Goal: Task Accomplishment & Management: Complete application form

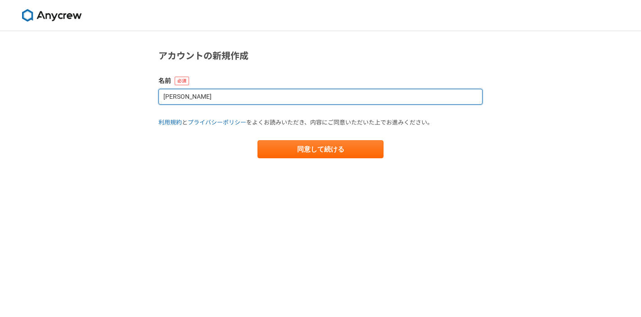
click at [221, 98] on input "[PERSON_NAME]" at bounding box center [321, 97] width 324 height 16
type input "ひ"
type input "[PERSON_NAME]"
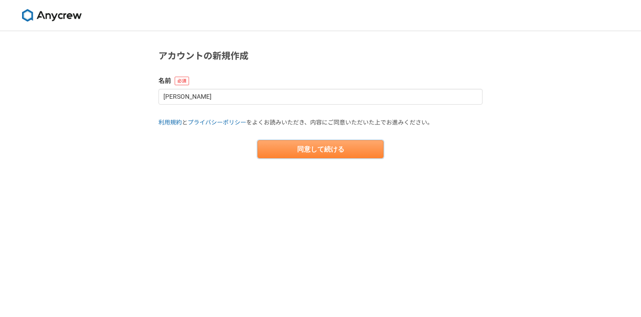
click at [312, 149] on button "同意して続ける" at bounding box center [321, 149] width 126 height 18
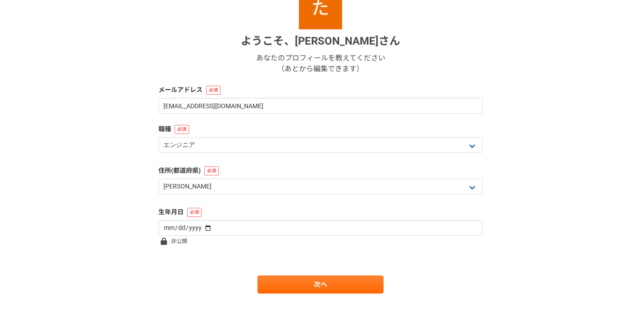
scroll to position [132, 0]
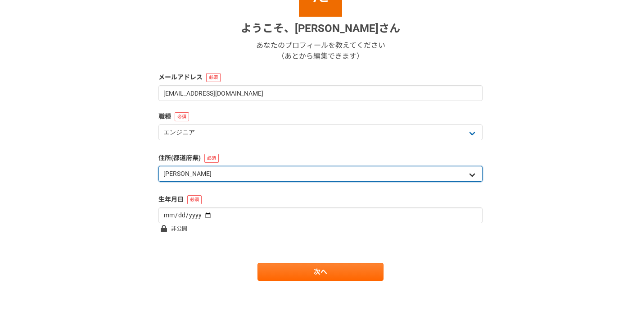
click at [271, 172] on select "北海道 [GEOGRAPHIC_DATA] [GEOGRAPHIC_DATA] [PERSON_NAME][GEOGRAPHIC_DATA] [PERSON_…" at bounding box center [321, 174] width 324 height 16
select select "12"
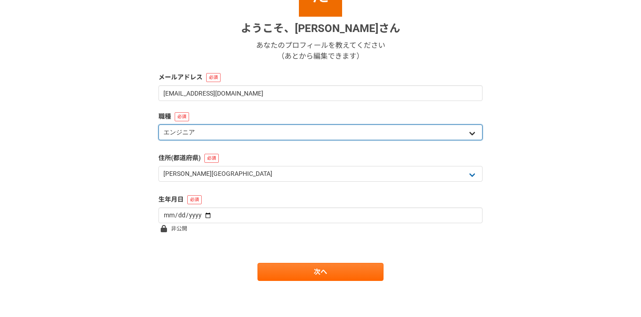
click at [198, 129] on select "エンジニア デザイナー ライター 営業 マーケティング 企画・事業開発 バックオフィス その他" at bounding box center [321, 132] width 324 height 16
select select "6"
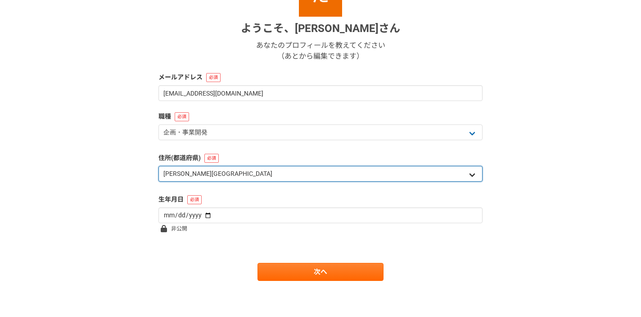
click at [201, 175] on select "北海道 [GEOGRAPHIC_DATA] [GEOGRAPHIC_DATA] [PERSON_NAME][GEOGRAPHIC_DATA] [PERSON_…" at bounding box center [321, 174] width 324 height 16
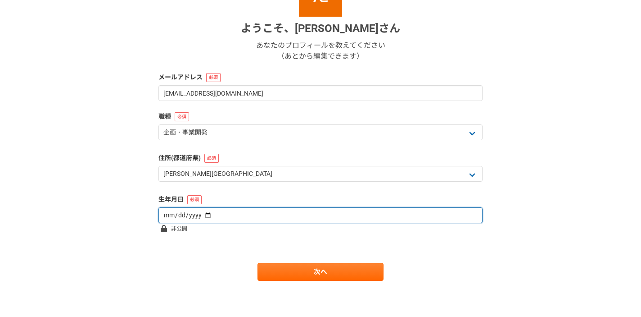
click at [196, 216] on input "date" at bounding box center [321, 215] width 324 height 16
click at [183, 218] on input "date" at bounding box center [321, 215] width 324 height 16
click at [182, 216] on input "date" at bounding box center [321, 215] width 324 height 16
click at [190, 215] on input "date" at bounding box center [321, 215] width 324 height 16
click at [180, 218] on input "date" at bounding box center [321, 215] width 324 height 16
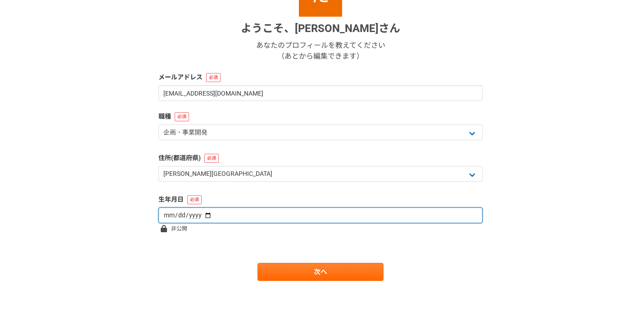
click at [185, 217] on input "date" at bounding box center [321, 215] width 324 height 16
type input "[DATE]"
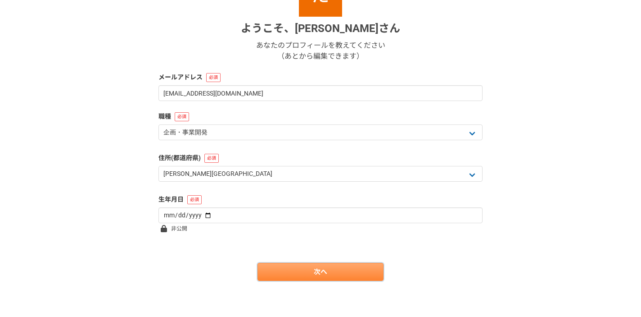
click at [313, 271] on link "次へ" at bounding box center [321, 272] width 126 height 18
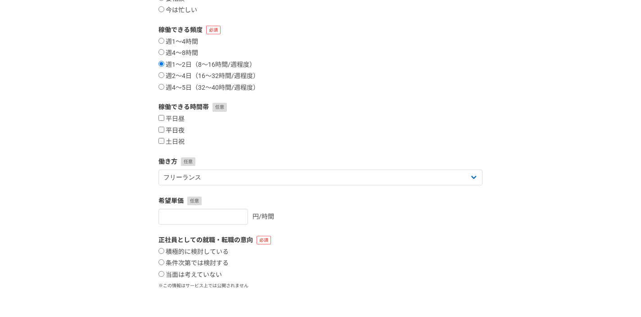
scroll to position [137, 0]
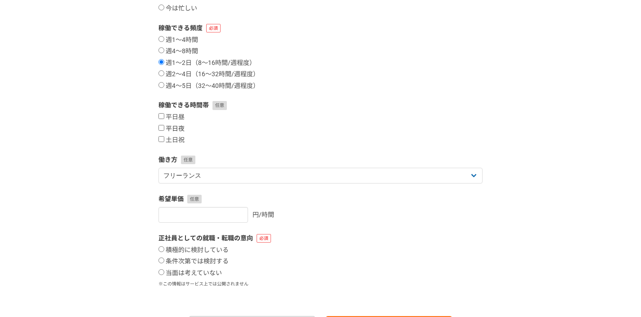
click at [160, 127] on input "平日夜" at bounding box center [162, 128] width 6 height 6
checkbox input "true"
click at [161, 138] on input "土日祝" at bounding box center [162, 139] width 6 height 6
checkbox input "true"
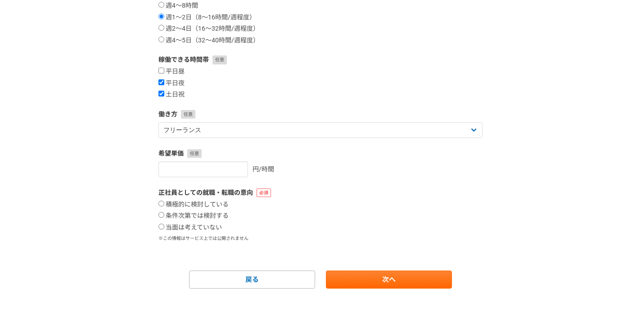
scroll to position [190, 0]
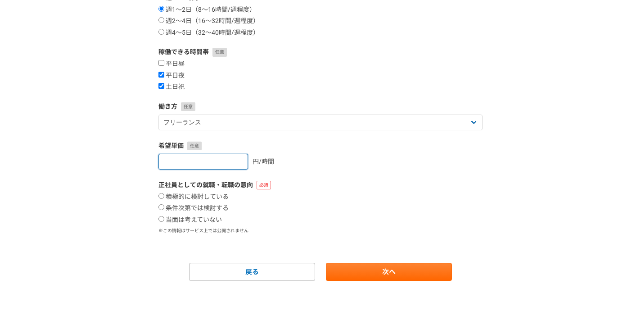
click at [231, 165] on input "number" at bounding box center [204, 162] width 90 height 16
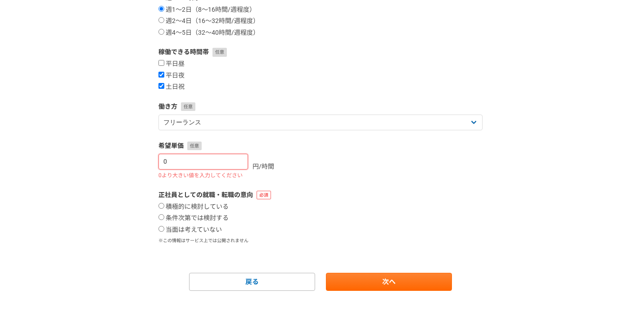
type input "0"
click at [231, 164] on input "0" at bounding box center [204, 162] width 90 height 16
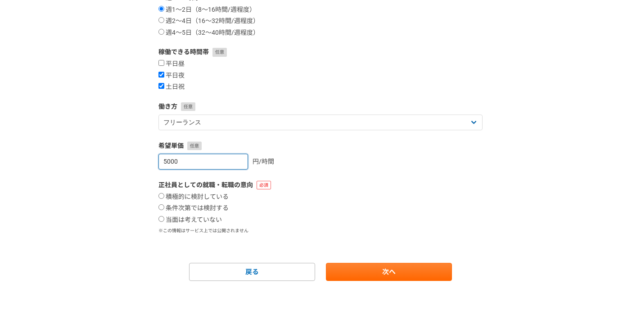
type input "5000"
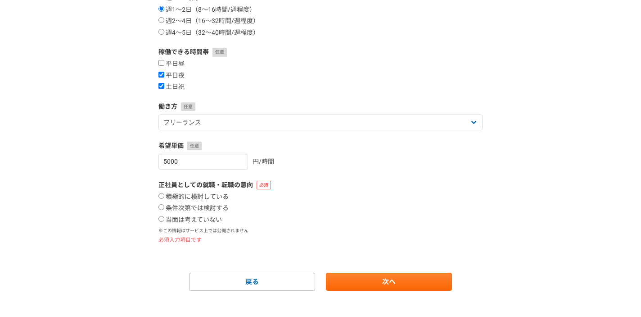
click at [162, 196] on input "積極的に検討している" at bounding box center [162, 196] width 6 height 6
radio input "true"
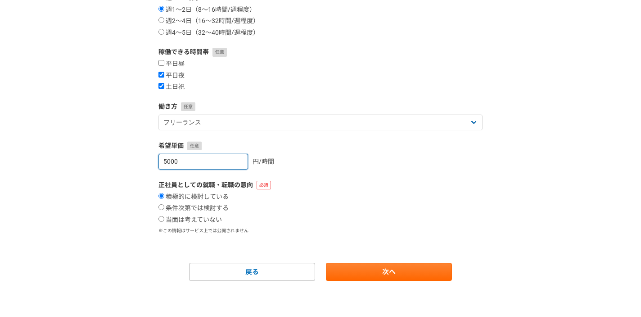
click at [187, 165] on input "5000" at bounding box center [204, 162] width 90 height 16
type input "5"
type input "[DATE]"
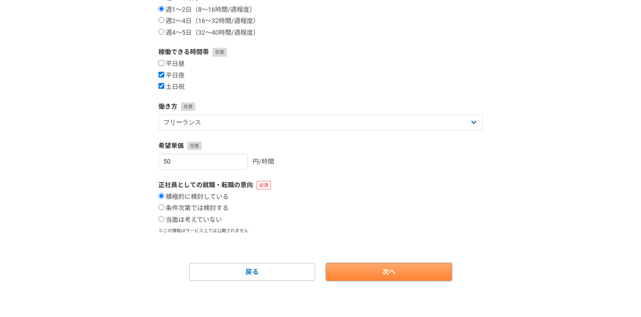
click at [376, 275] on link "次へ" at bounding box center [389, 272] width 126 height 18
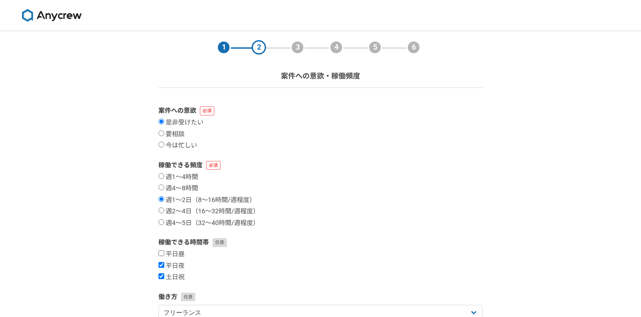
select select
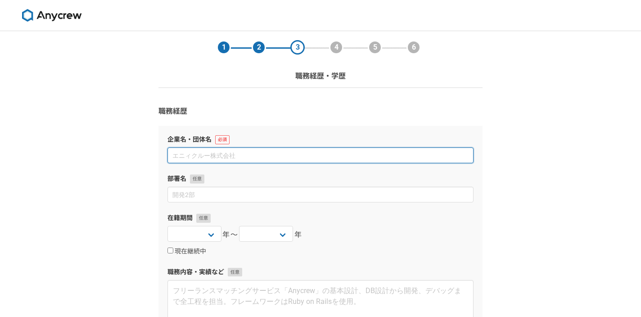
click at [178, 155] on input at bounding box center [321, 155] width 306 height 16
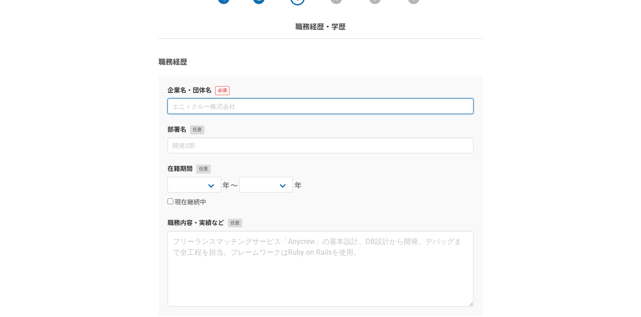
scroll to position [52, 0]
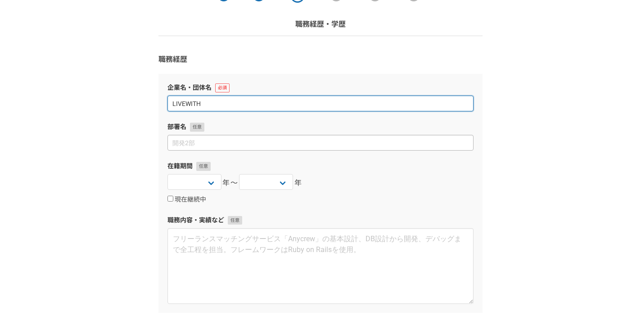
type input "LIVEWITH"
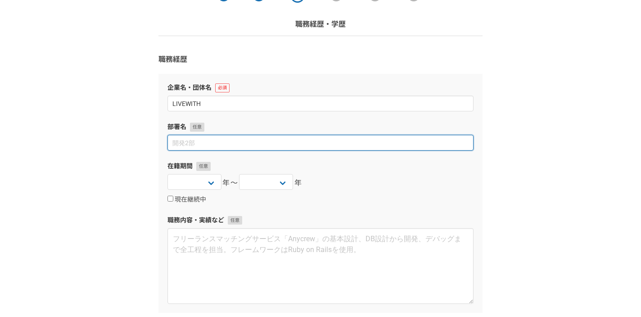
click at [178, 144] on input at bounding box center [321, 143] width 306 height 16
click at [178, 143] on input at bounding box center [321, 143] width 306 height 16
type input "O"
type input "オフィシャルパートナー"
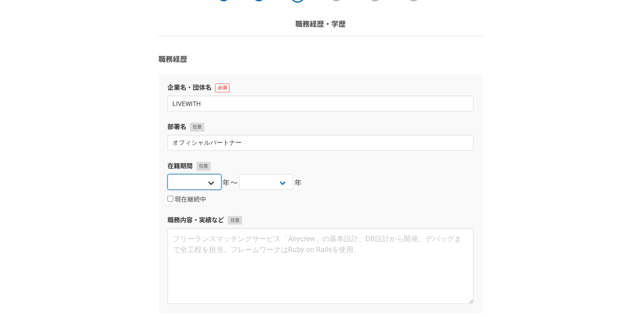
click at [208, 184] on select "[DATE] [DATE] [DATE] [DATE] [DATE] [DATE] [DATE] [DATE] [DATE] [DATE] [DATE] [D…" at bounding box center [195, 182] width 54 height 16
select select "[DATE]"
click at [247, 185] on select "[DATE] [DATE] [DATE] [DATE] [DATE] [DATE] [DATE] [DATE] [DATE] [DATE] [DATE] [D…" at bounding box center [266, 182] width 54 height 16
select select "2025"
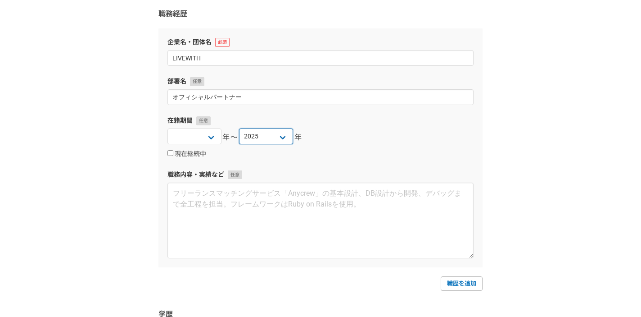
scroll to position [99, 0]
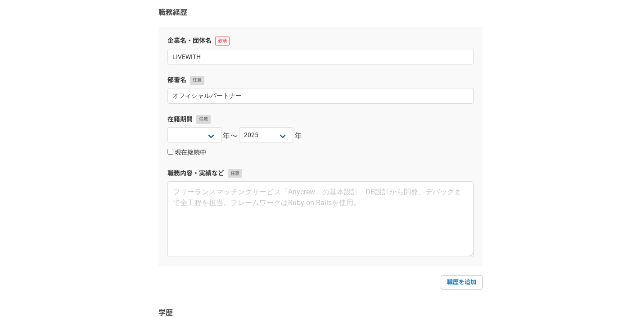
click at [169, 152] on input "現在継続中" at bounding box center [171, 152] width 6 height 6
click at [172, 151] on input "現在継続中" at bounding box center [171, 152] width 6 height 6
checkbox input "false"
click at [282, 135] on select "[DATE] [DATE] [DATE] [DATE] [DATE] [DATE] [DATE] [DATE] [DATE] [DATE] [DATE] [D…" at bounding box center [266, 135] width 54 height 16
select select "2025"
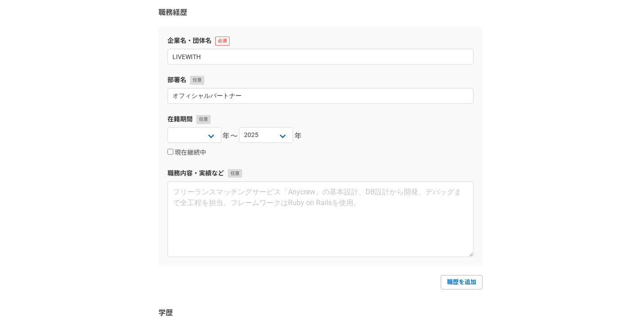
click at [618, 36] on div "1 2 3 4 5 6 職務経歴・学歴 職務経歴 企業名・団体名 LIVEWITH 部署名 オフィシャルパートナー 在籍期間 [DATE] [DATE] [D…" at bounding box center [320, 173] width 641 height 483
